Goal: Information Seeking & Learning: Learn about a topic

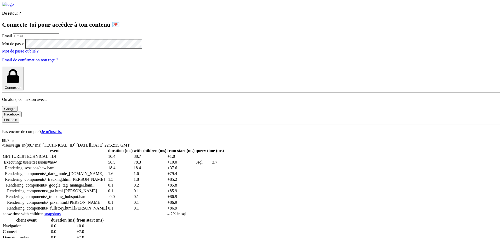
click at [59, 39] on input "email" at bounding box center [36, 35] width 46 height 5
type input "[PERSON_NAME][EMAIL_ADDRESS][PERSON_NAME][DOMAIN_NAME]"
click at [2, 67] on button "Connexion" at bounding box center [13, 79] width 22 height 24
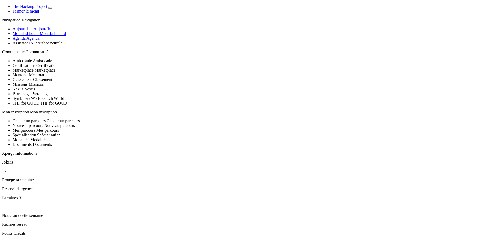
click at [33, 31] on span "Aujourd'hui" at bounding box center [43, 29] width 20 height 4
click at [40, 41] on link "Agenda Agenda" at bounding box center [26, 38] width 27 height 4
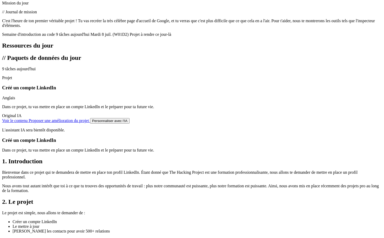
scroll to position [393, 0]
